Goal: Task Accomplishment & Management: Manage account settings

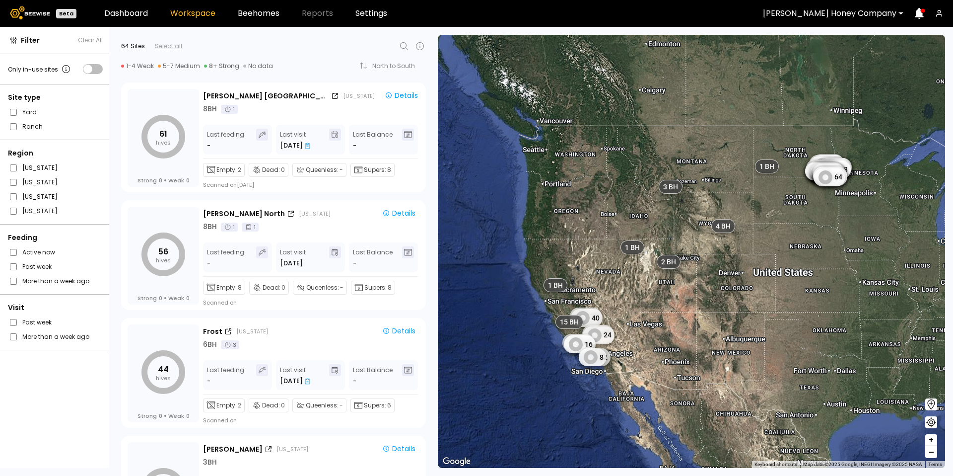
click at [942, 13] on icon "button" at bounding box center [939, 13] width 8 height 8
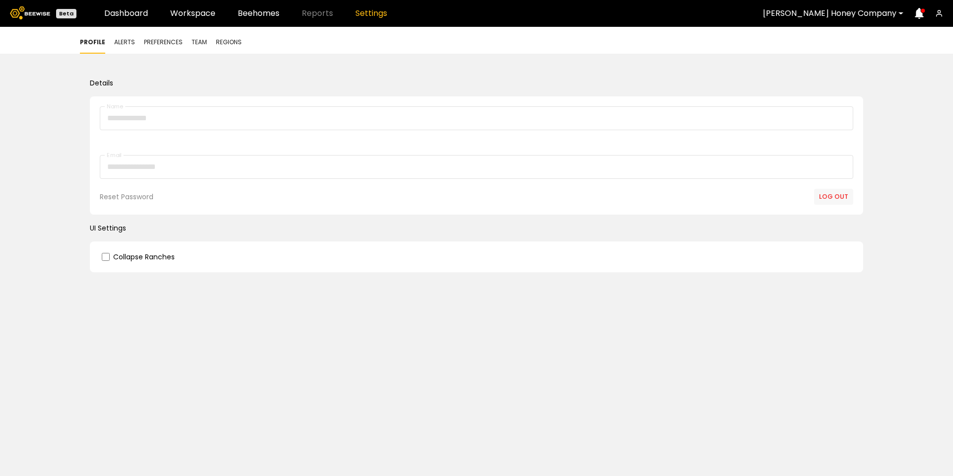
click at [837, 199] on button "Log out" at bounding box center [833, 197] width 39 height 16
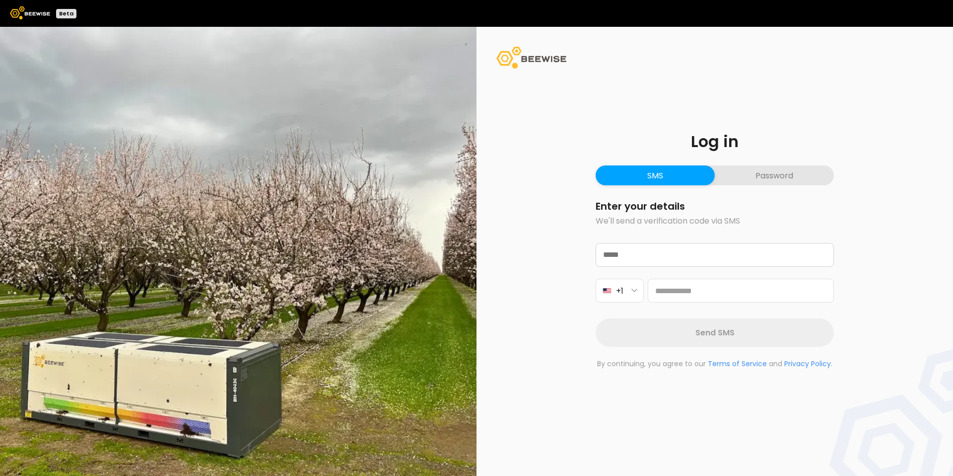
click at [758, 180] on button "Password" at bounding box center [774, 175] width 119 height 20
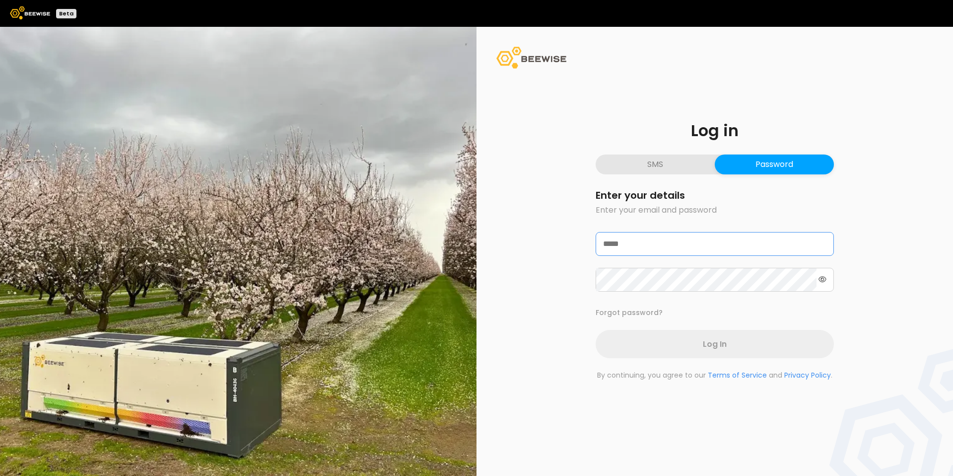
click at [732, 238] on input "email" at bounding box center [714, 243] width 237 height 23
type input "**********"
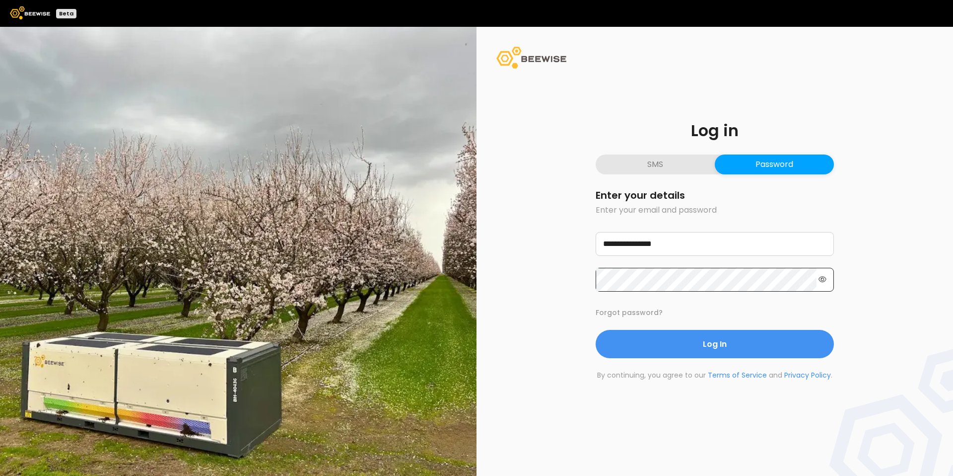
click at [831, 274] on div at bounding box center [715, 280] width 238 height 24
click at [828, 277] on div at bounding box center [715, 280] width 238 height 24
click at [826, 279] on icon at bounding box center [823, 279] width 8 height 6
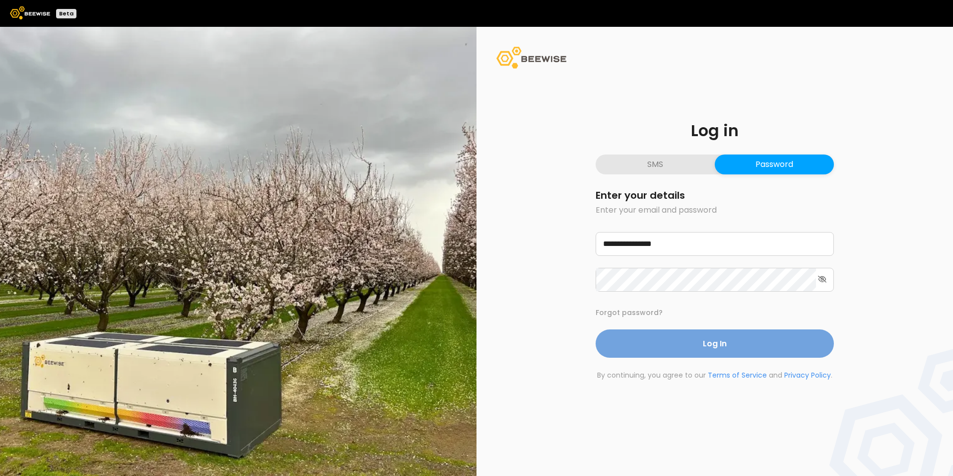
click at [711, 338] on span "Log In" at bounding box center [715, 343] width 24 height 12
